Goal: Task Accomplishment & Management: Manage account settings

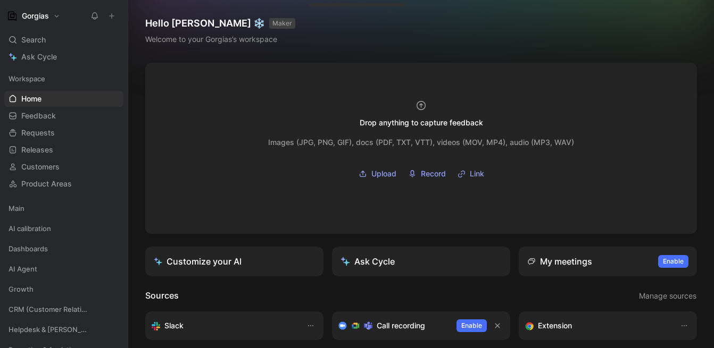
click at [49, 13] on h1 "Gorgias" at bounding box center [35, 16] width 27 height 10
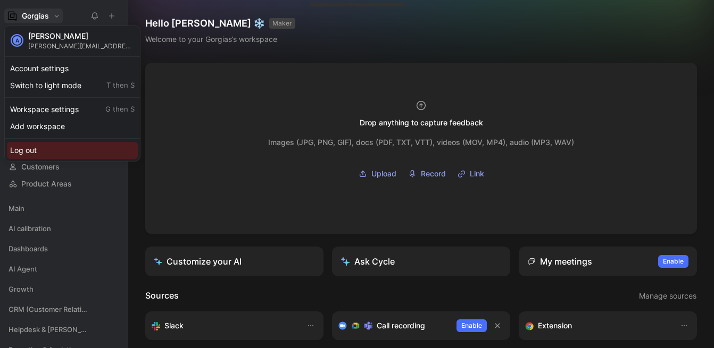
click at [71, 145] on div "Log out" at bounding box center [72, 150] width 131 height 17
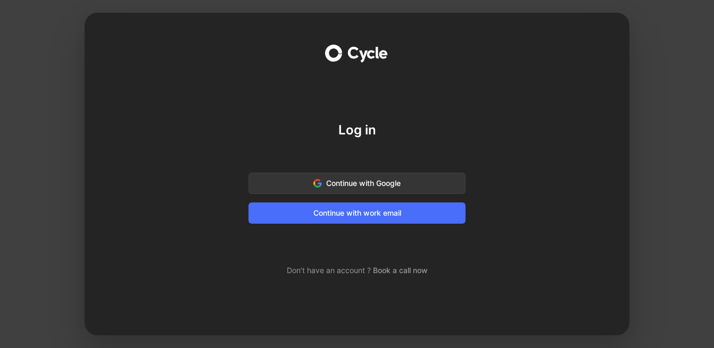
click at [479, 122] on div "Log in Continue with Google Continue with work email Don’t have an account ? Bo…" at bounding box center [357, 174] width 511 height 323
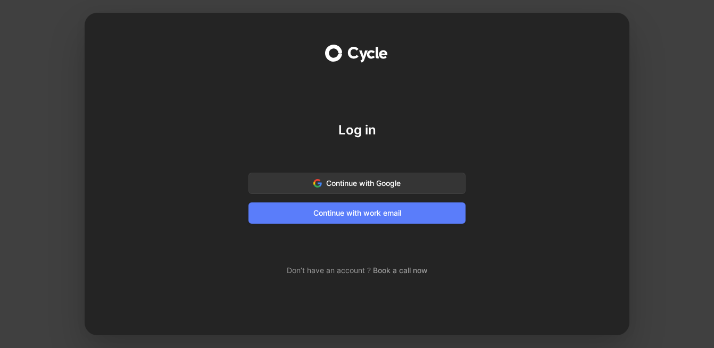
click at [379, 214] on span "Continue with work email" at bounding box center [357, 213] width 190 height 13
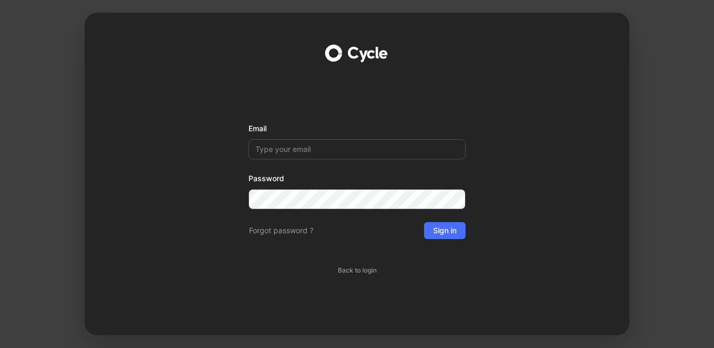
click at [327, 149] on input "Email" at bounding box center [356, 149] width 217 height 20
type input "alexandru.cretu@gorgias.com"
click at [504, 169] on div "Email alexandru.cretu@gorgias.com Password Forgot password ? Sign in Back to lo…" at bounding box center [357, 174] width 511 height 323
click at [517, 196] on div "Email alexandru.cretu@gorgias.com Password Forgot password ? Sign in Back to lo…" at bounding box center [357, 174] width 511 height 323
click at [296, 231] on span "Forgot password ?" at bounding box center [281, 230] width 64 height 13
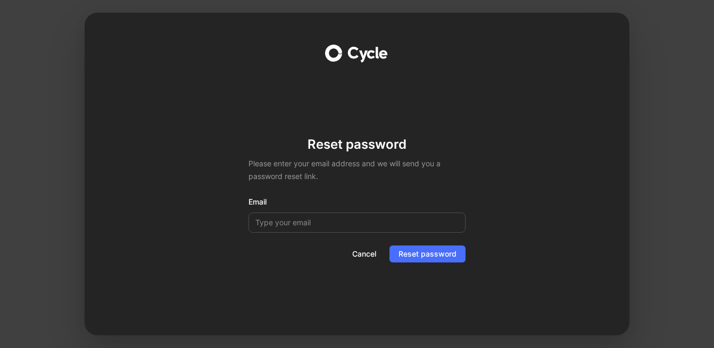
click at [305, 223] on input "Email" at bounding box center [356, 223] width 217 height 20
type input "alexandru.cretu@gorgias.com"
drag, startPoint x: 508, startPoint y: 261, endPoint x: 482, endPoint y: 260, distance: 26.1
click at [507, 261] on div "Reset password Please enter your email address and we will send you a password …" at bounding box center [357, 174] width 511 height 323
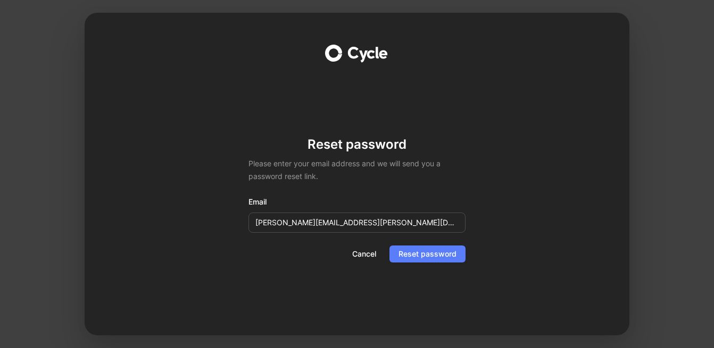
click at [452, 257] on span "Reset password" at bounding box center [427, 254] width 58 height 13
